Goal: Task Accomplishment & Management: Use online tool/utility

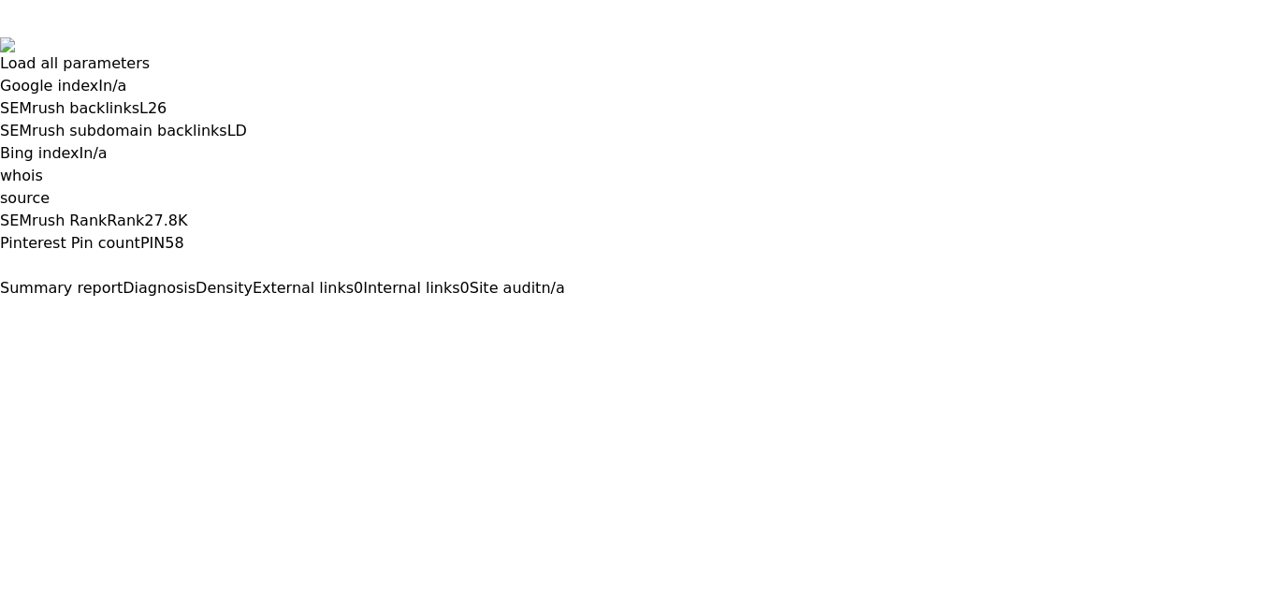
click at [0, 315] on button at bounding box center [0, 315] width 0 height 0
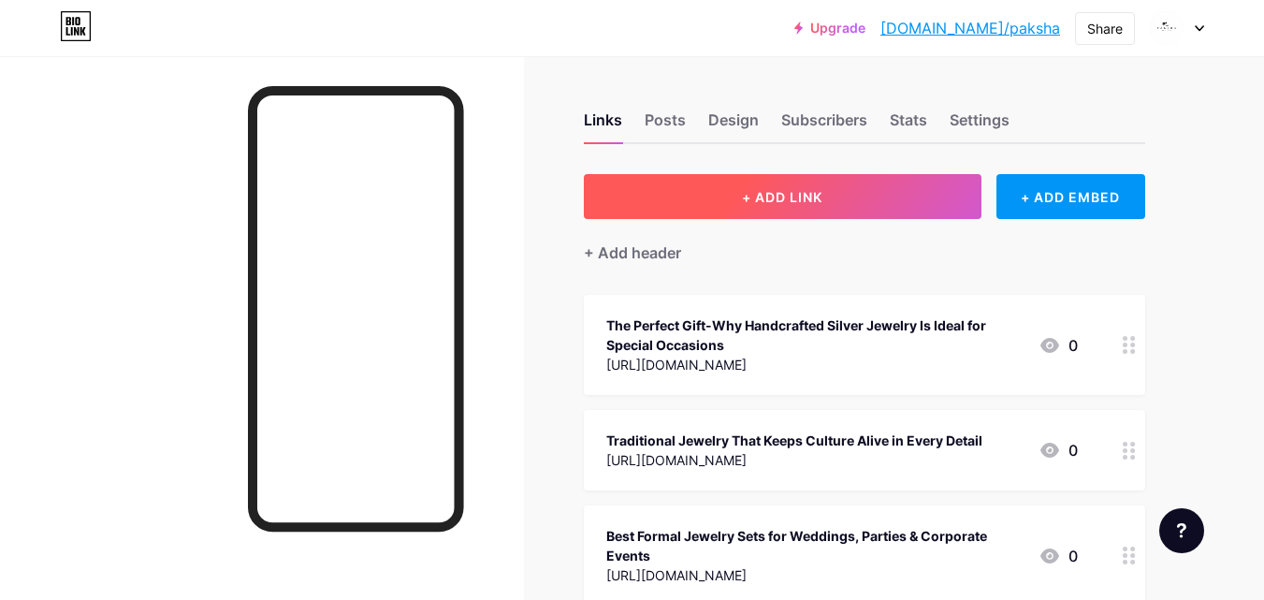
click at [812, 207] on button "+ ADD LINK" at bounding box center [783, 196] width 398 height 45
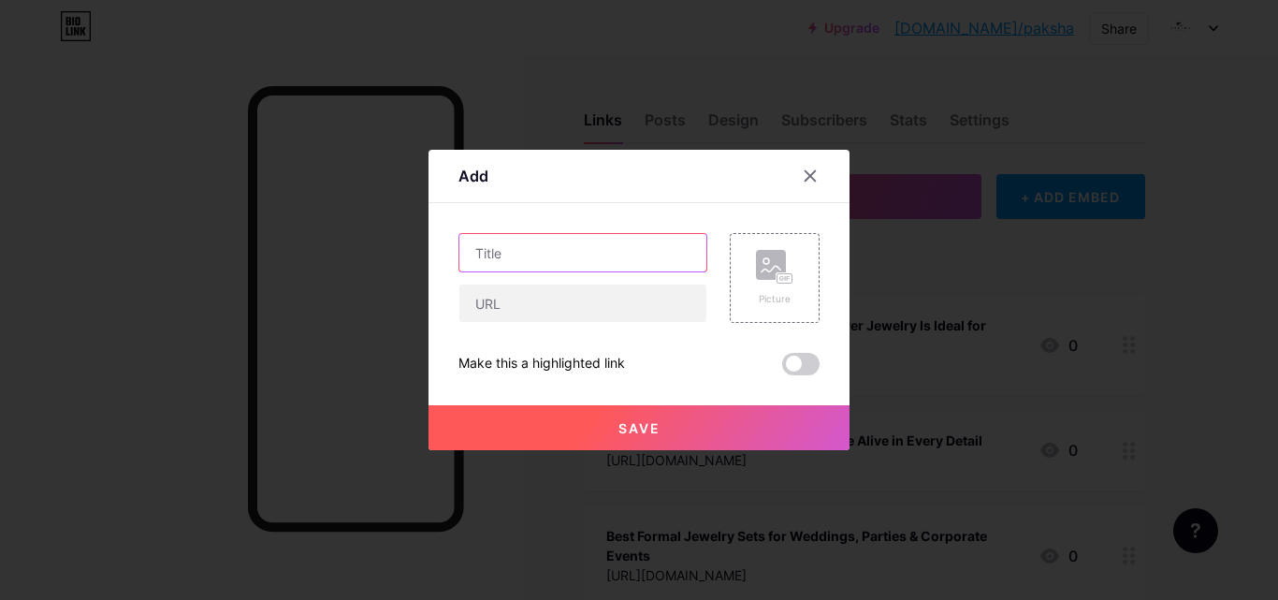
click at [605, 257] on input "text" at bounding box center [582, 252] width 247 height 37
click at [580, 260] on input "text" at bounding box center [582, 252] width 247 height 37
paste input "Shine Through Tradition with Exquisite Gold-Plated Creations"
type input "Shine Through Tradition with Exquisite Gold-Plated Creations"
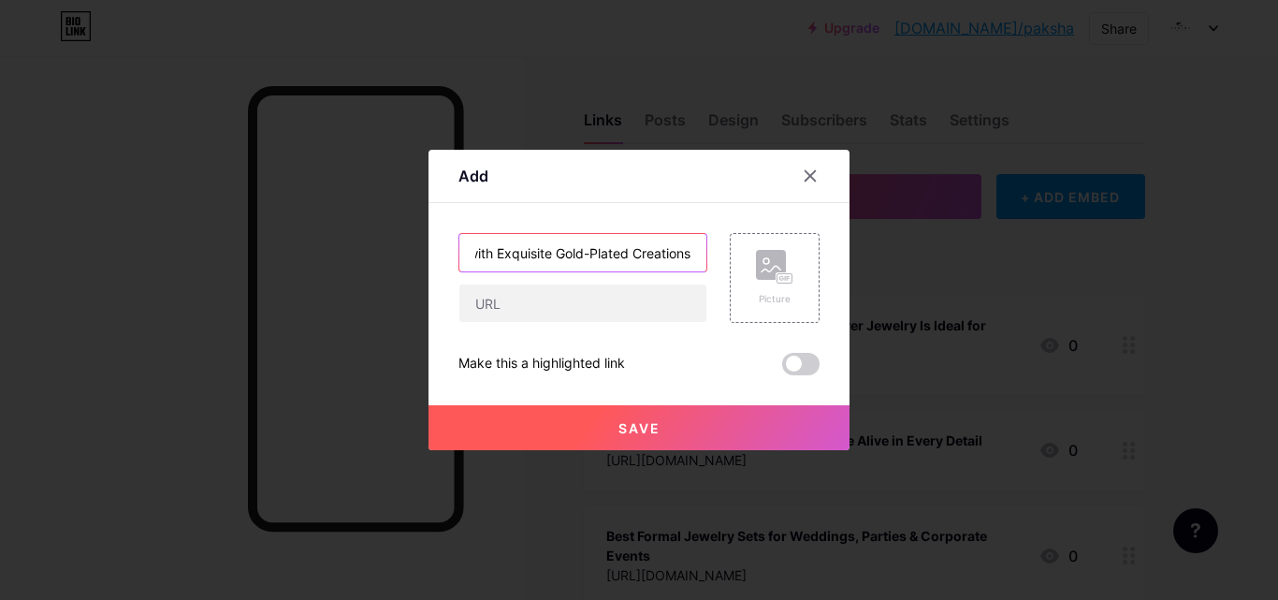
scroll to position [0, 0]
click at [583, 297] on input "text" at bounding box center [582, 302] width 247 height 37
paste input "[URL][DOMAIN_NAME]"
type input "[URL][DOMAIN_NAME]"
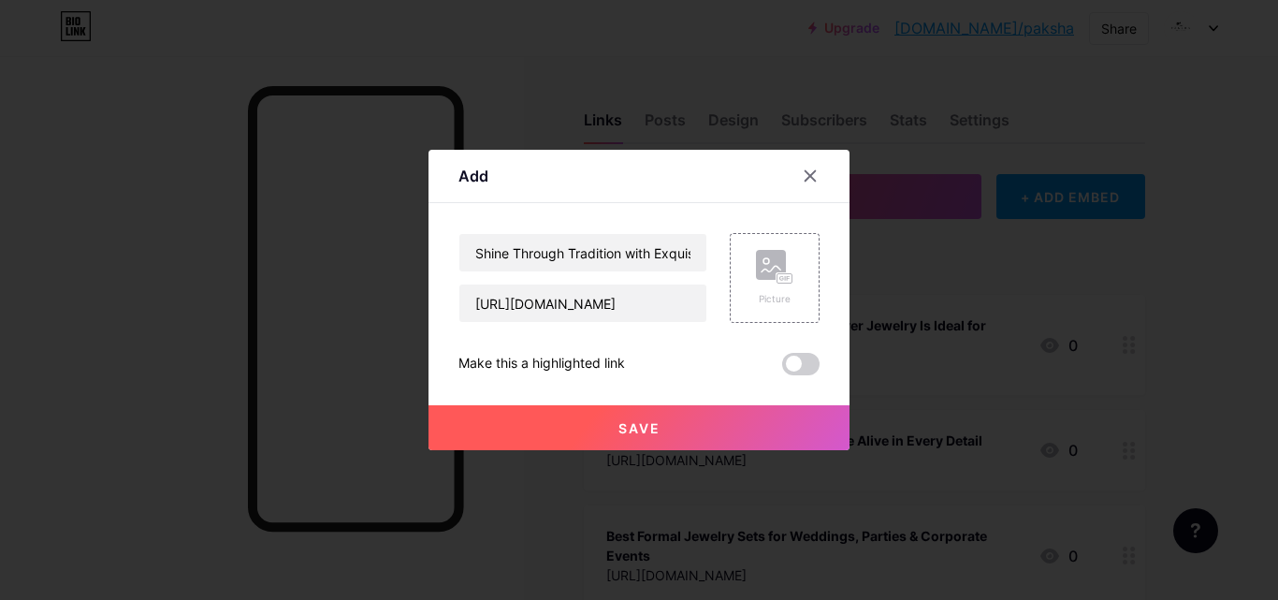
click at [812, 369] on span at bounding box center [800, 364] width 37 height 22
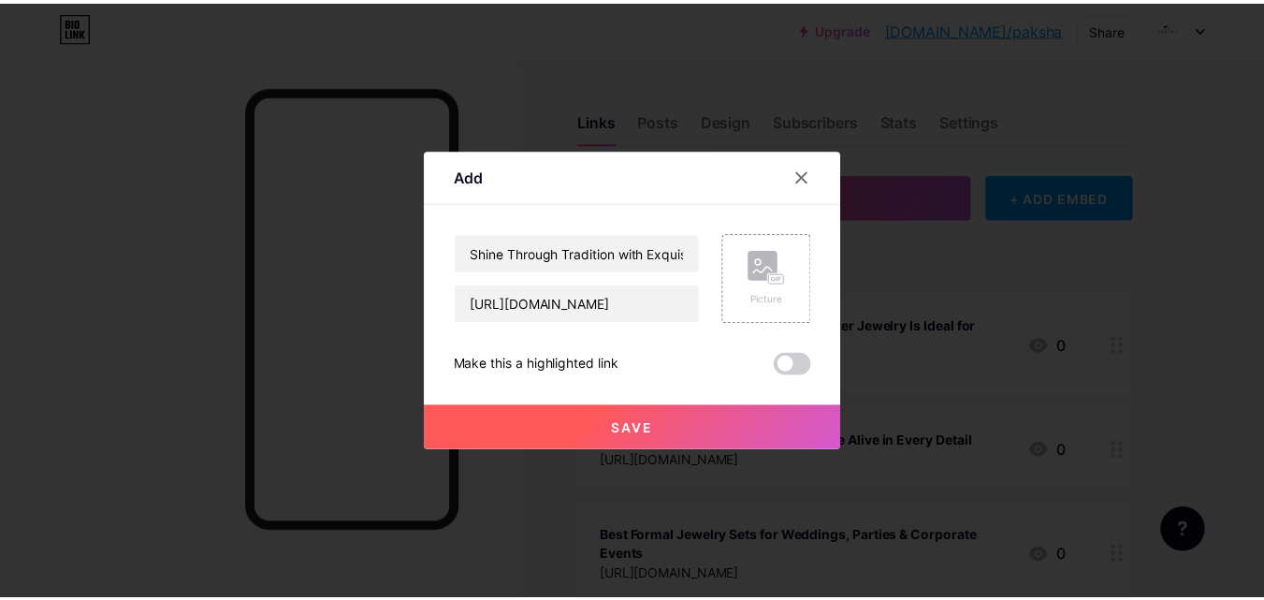
scroll to position [0, 0]
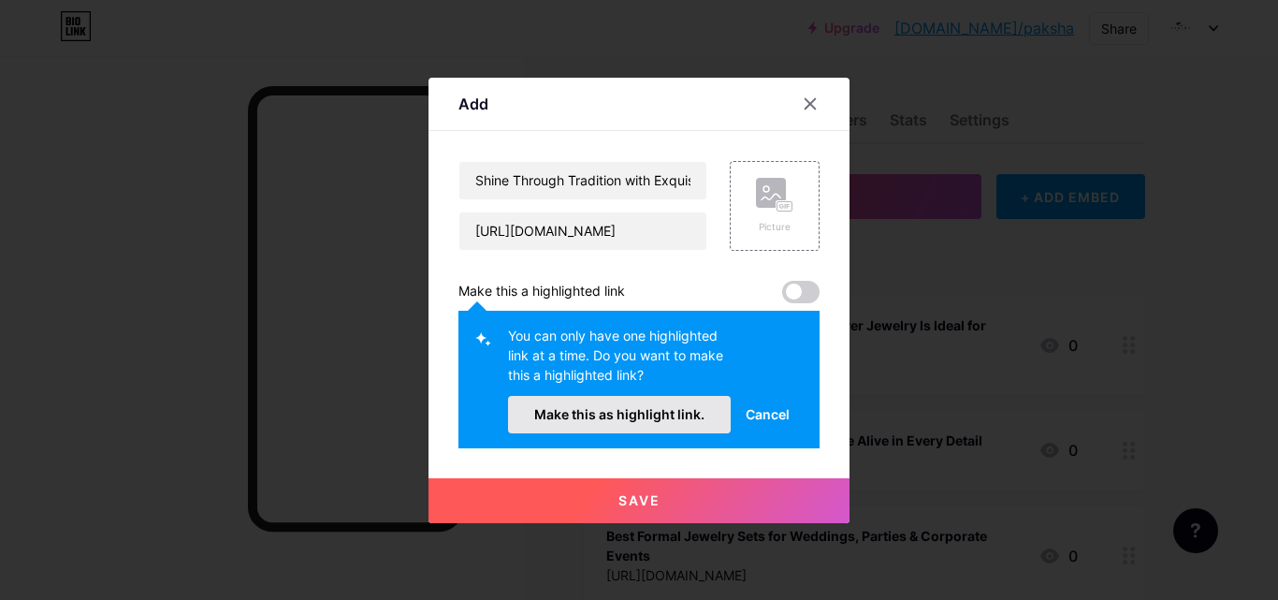
click at [657, 410] on span "Make this as highlight link." at bounding box center [619, 414] width 170 height 16
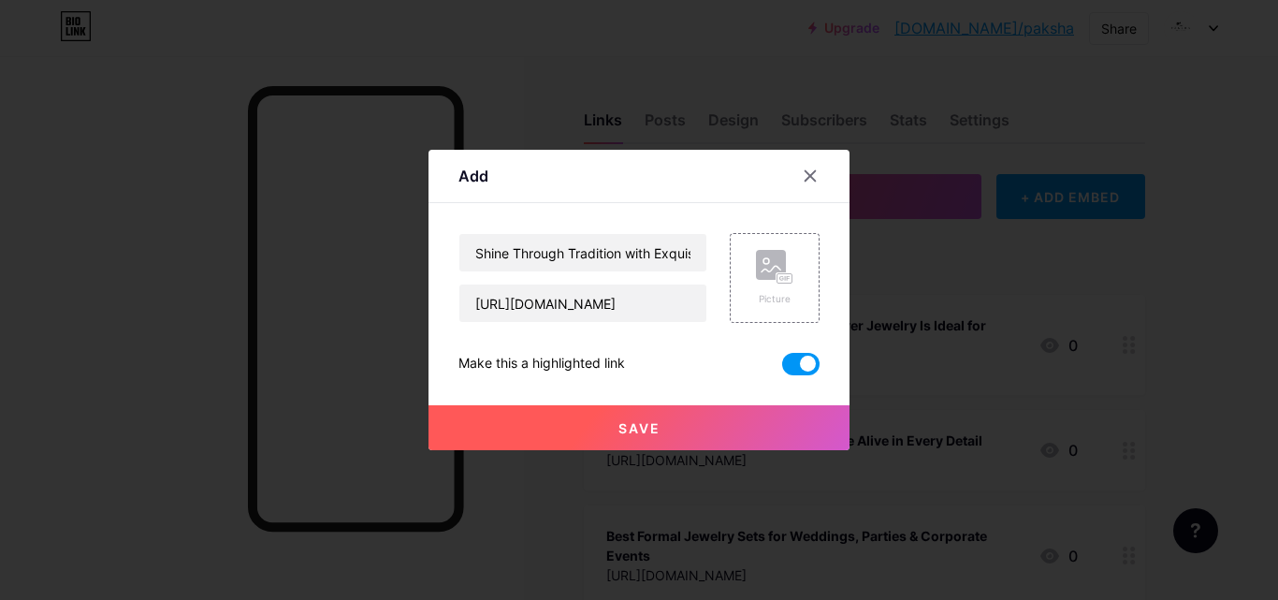
click at [675, 434] on button "Save" at bounding box center [638, 427] width 421 height 45
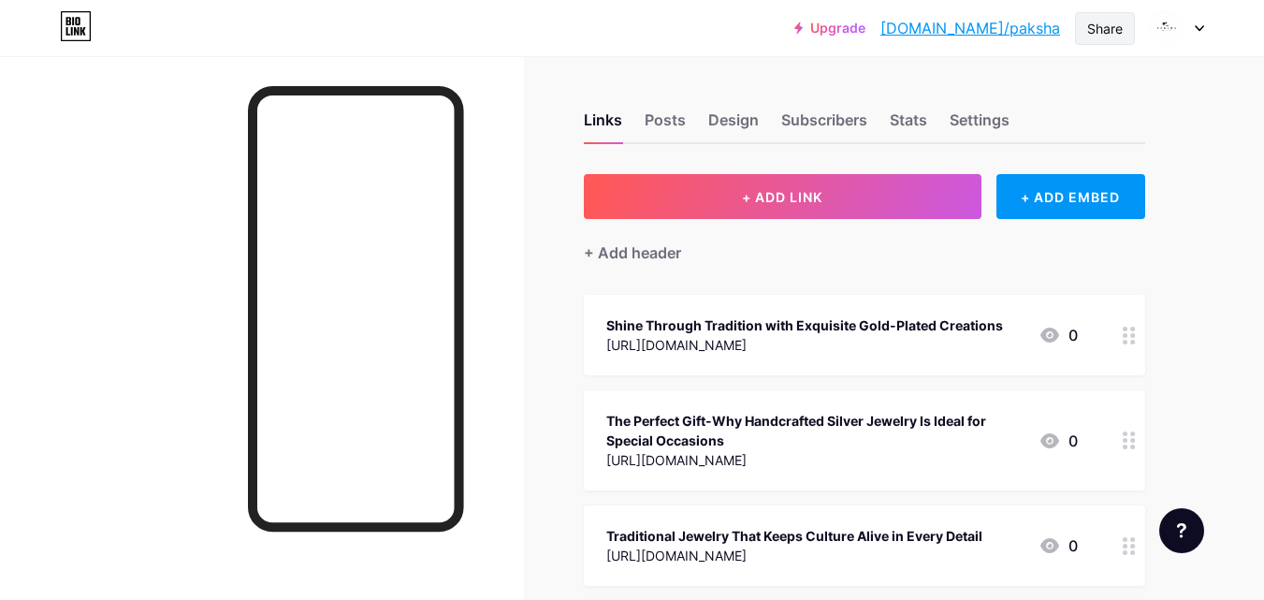
click at [1116, 22] on div "Share" at bounding box center [1105, 29] width 36 height 20
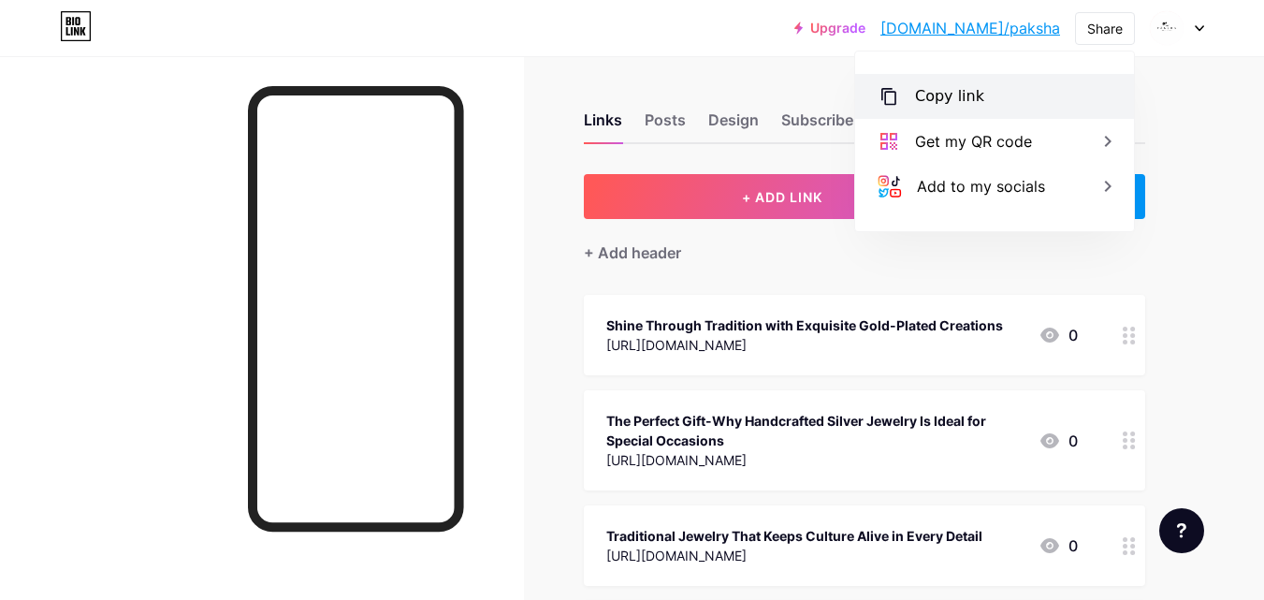
click at [969, 96] on div "Copy link" at bounding box center [949, 96] width 69 height 22
